Goal: Task Accomplishment & Management: Use online tool/utility

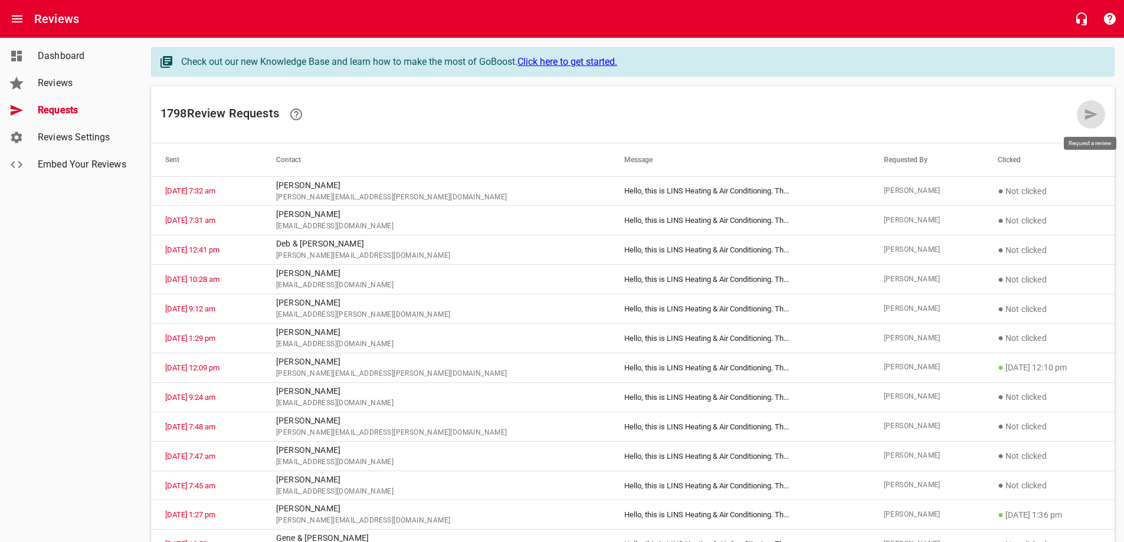
click at [1086, 116] on icon at bounding box center [1091, 114] width 12 height 11
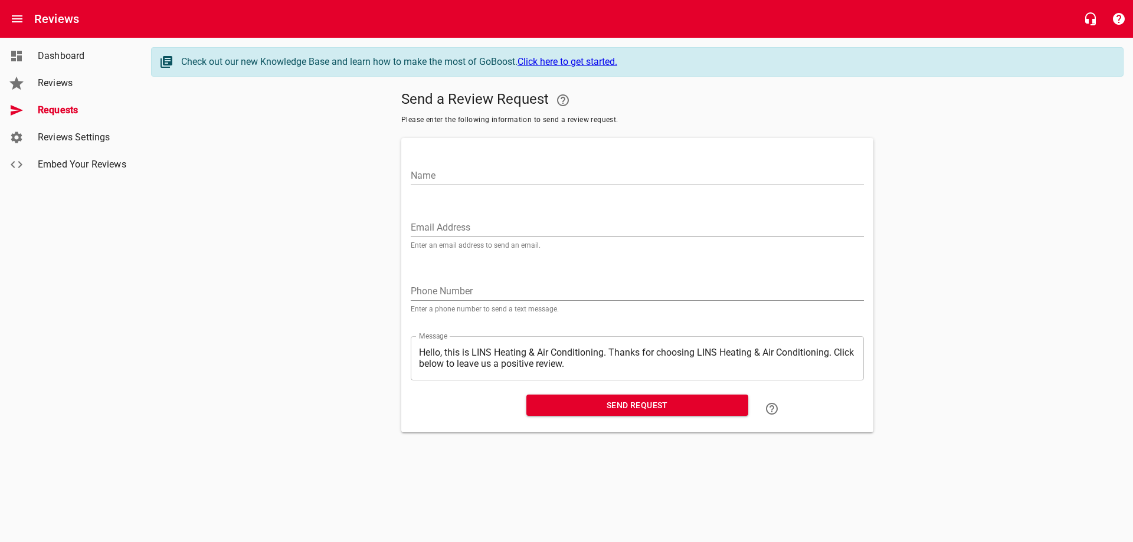
click at [439, 222] on input "Email Address" at bounding box center [637, 227] width 453 height 19
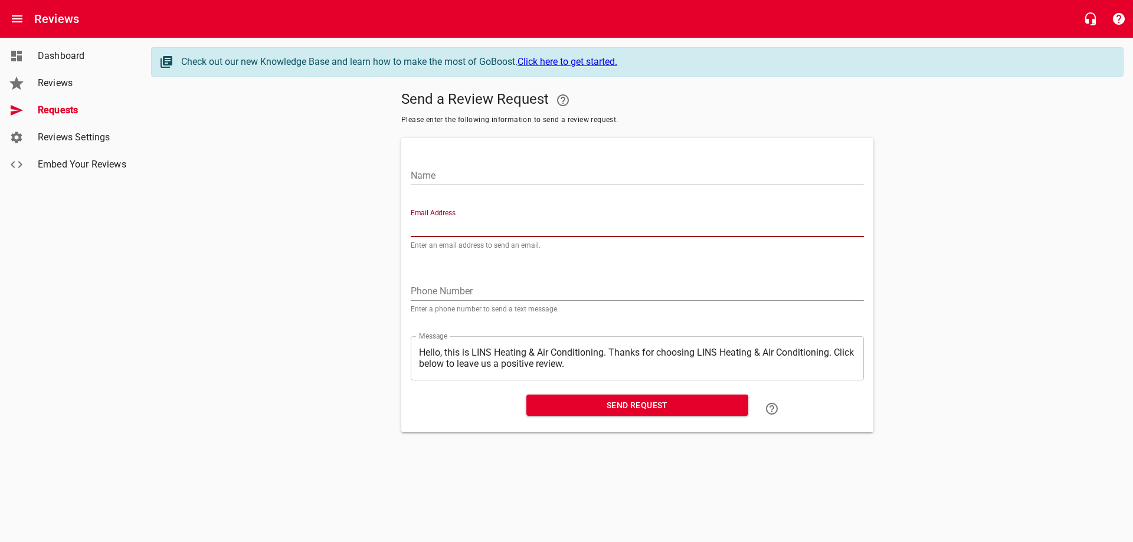
paste input "[EMAIL_ADDRESS][DOMAIN_NAME]"
type input "[EMAIL_ADDRESS][DOMAIN_NAME]"
click at [529, 170] on input "Name" at bounding box center [637, 175] width 453 height 19
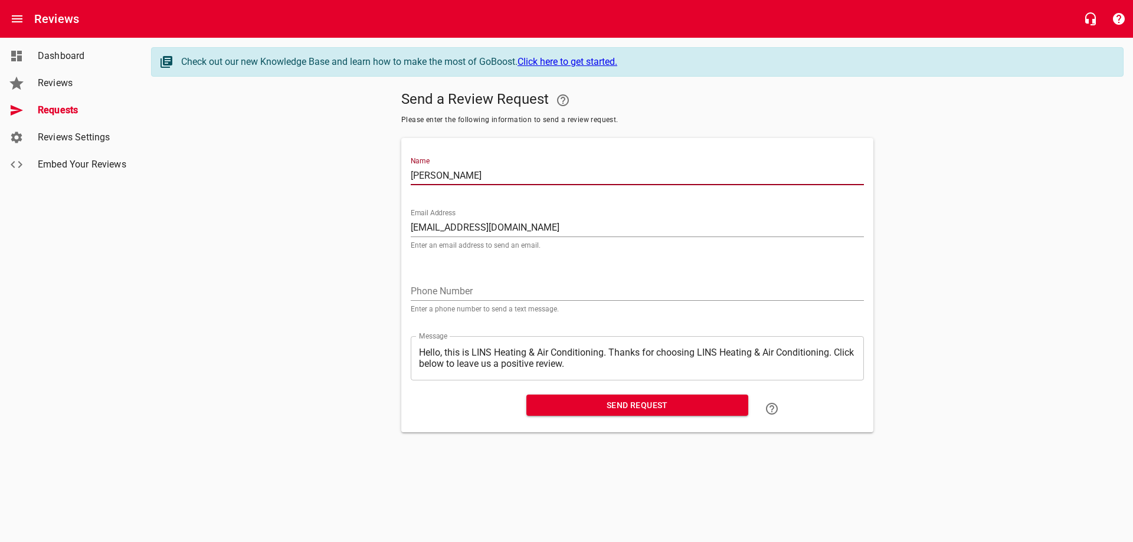
type input "[PERSON_NAME]"
click at [632, 401] on span "Send Request" at bounding box center [637, 405] width 203 height 15
